Goal: Register for event/course

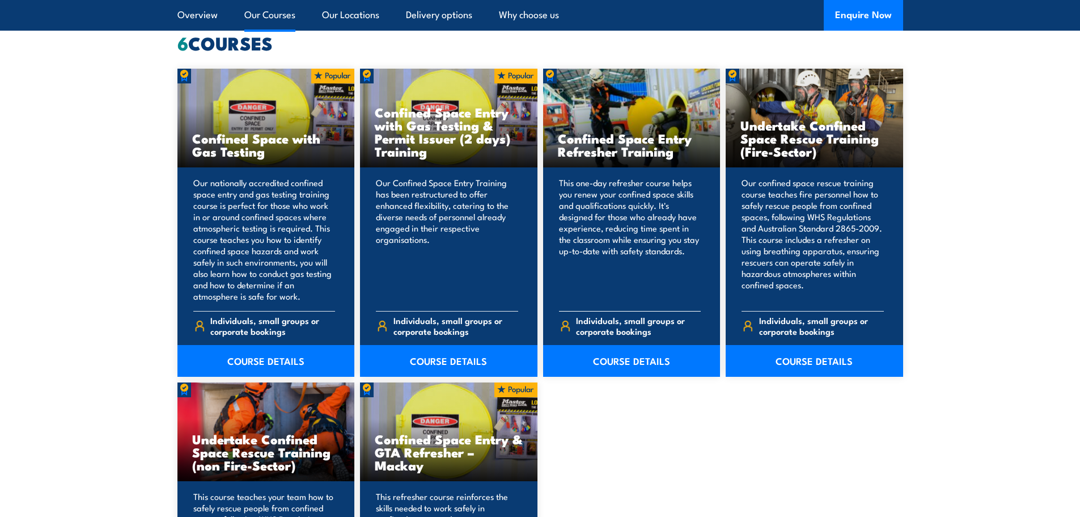
click at [614, 144] on h3 "Confined Space Entry Refresher Training" at bounding box center [632, 145] width 148 height 26
click at [639, 365] on link "COURSE DETAILS" at bounding box center [632, 361] width 178 height 32
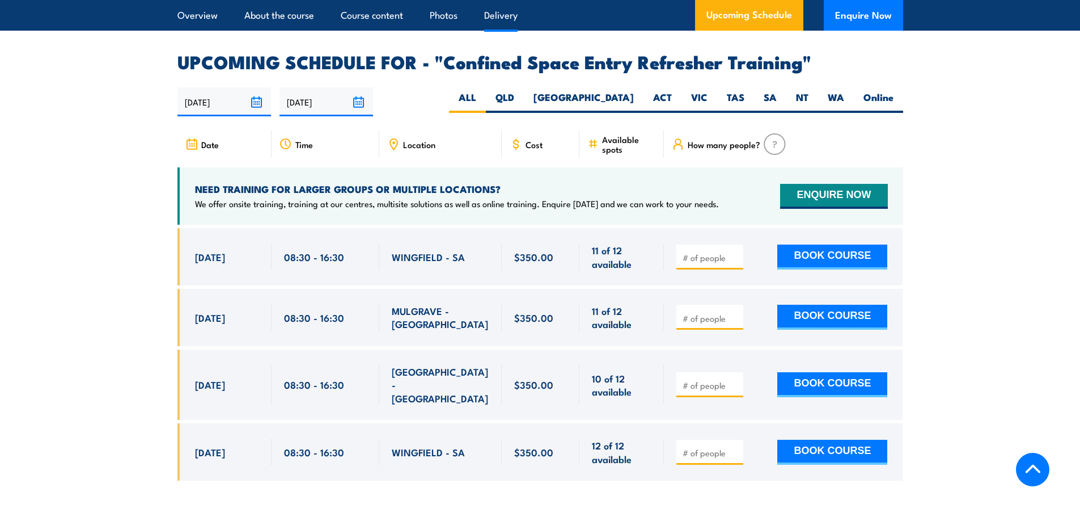
scroll to position [1796, 0]
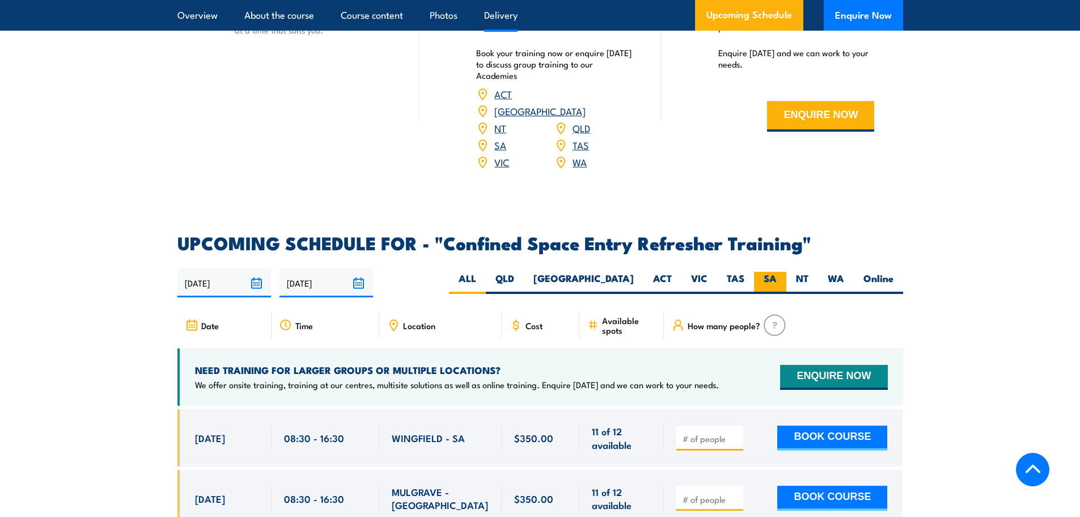
click at [757, 272] on label "SA" at bounding box center [770, 283] width 32 height 22
click at [777, 272] on input "SA" at bounding box center [780, 275] width 7 height 7
radio input "true"
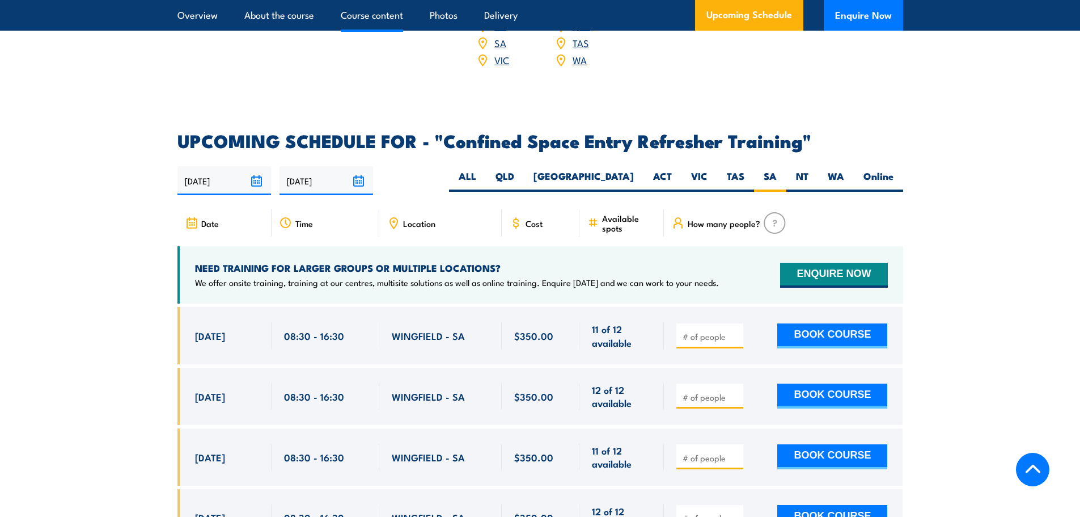
scroll to position [2011, 0]
